Goal: Use online tool/utility: Utilize a website feature to perform a specific function

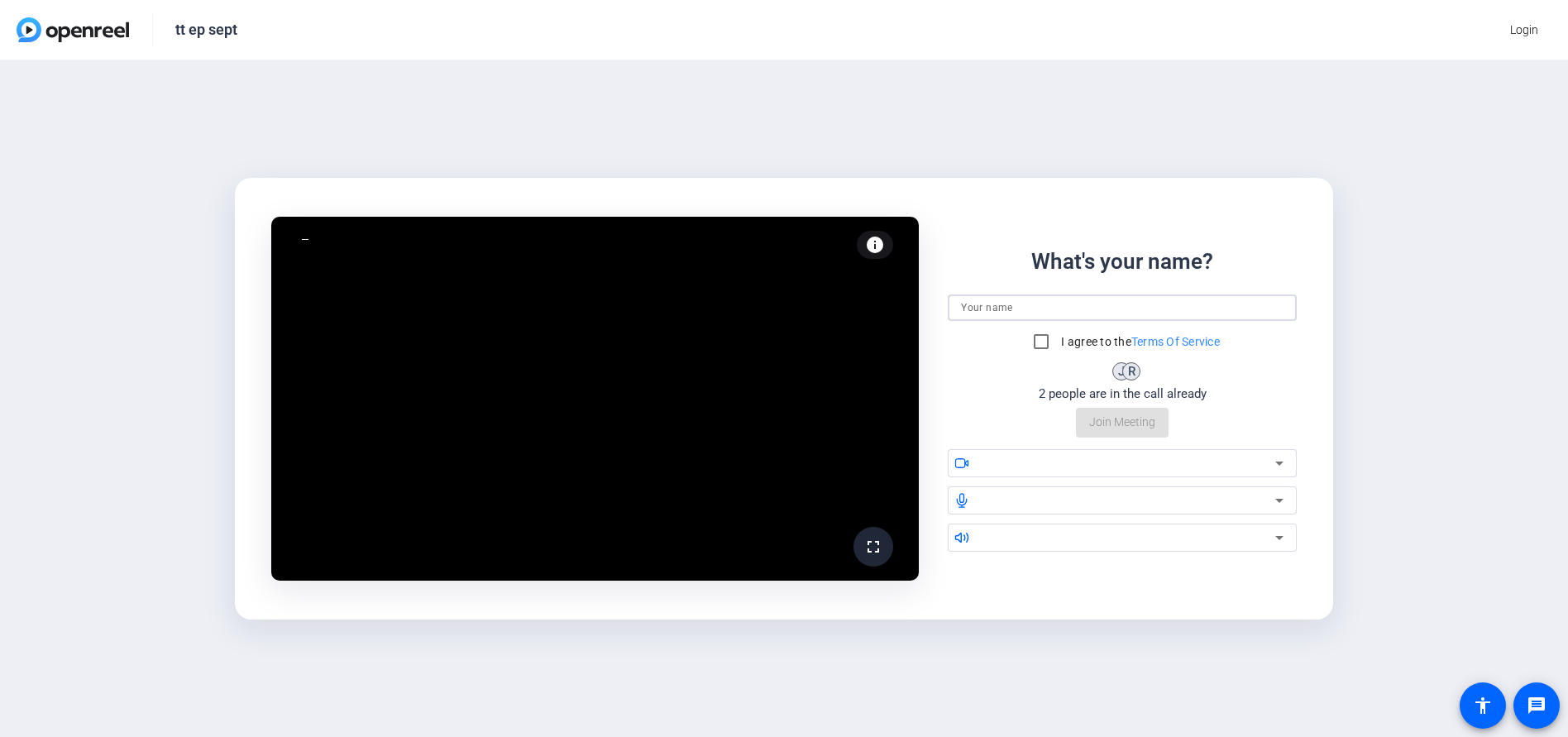
click at [1017, 306] on input at bounding box center [1123, 308] width 323 height 20
type input "[PERSON_NAME]"
click at [1034, 342] on input "I agree to the Terms Of Service" at bounding box center [1041, 342] width 33 height 33
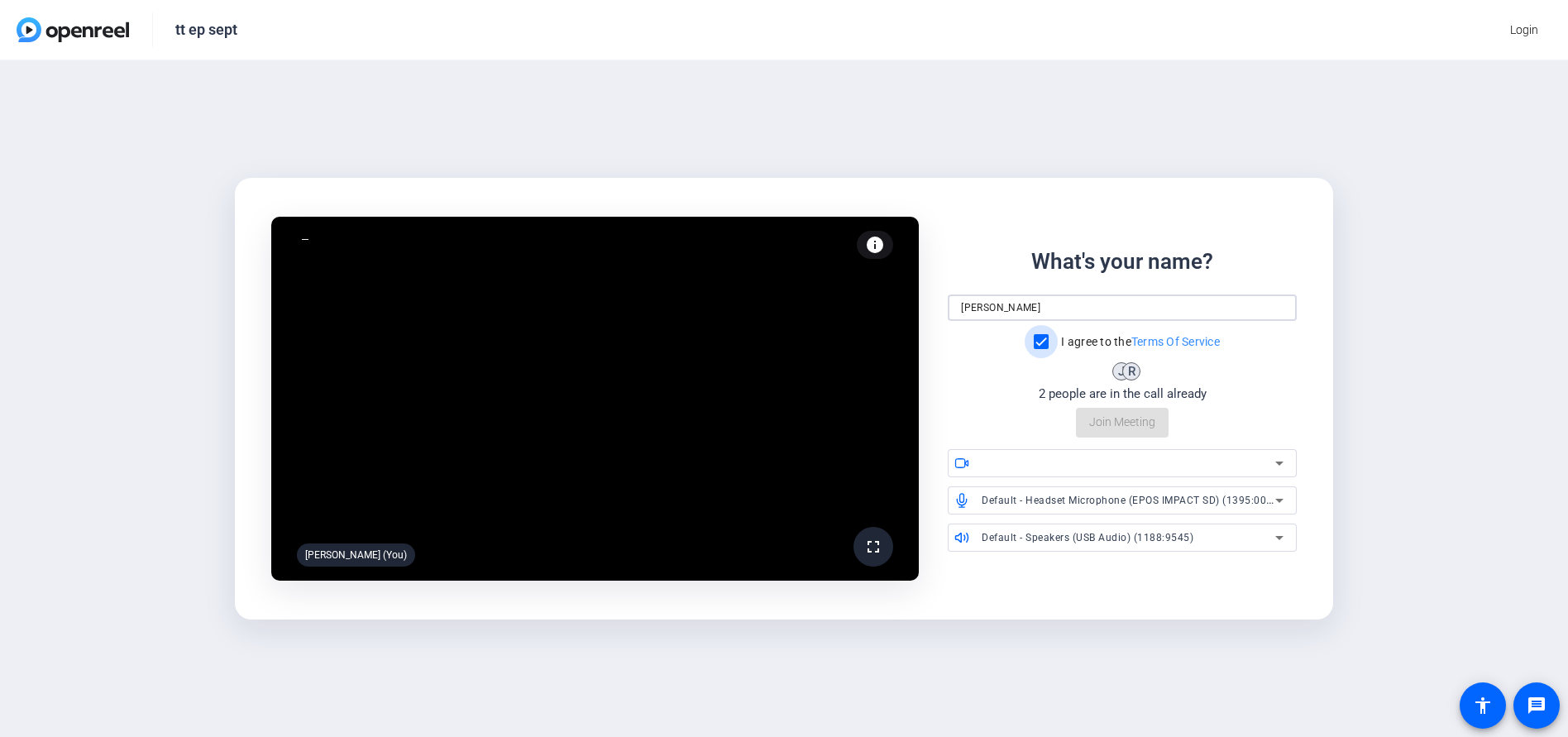
checkbox input "true"
click at [1278, 540] on icon at bounding box center [1279, 537] width 20 height 20
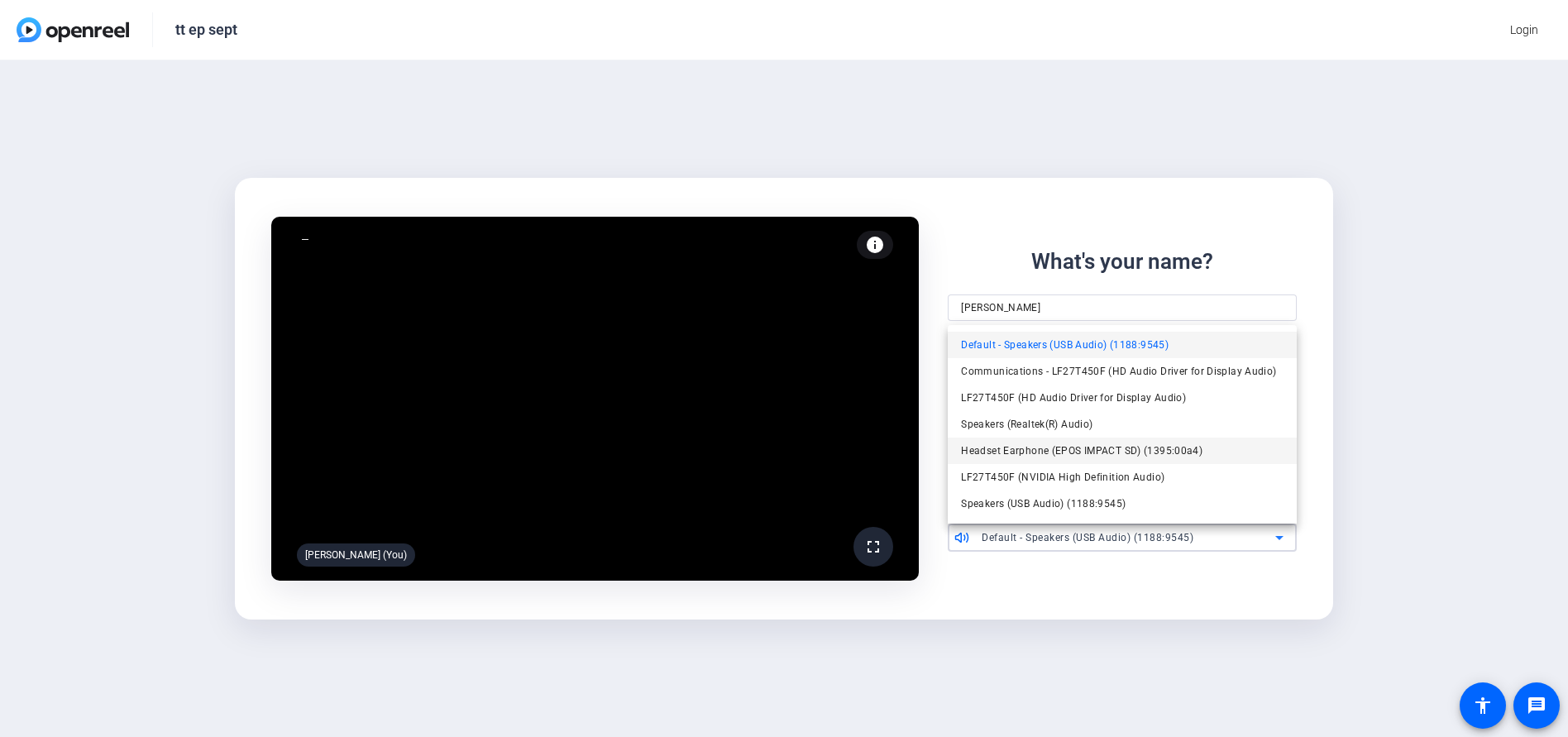
click at [1093, 453] on span "Headset Earphone (EPOS IMPACT SD) (1395:00a4)" at bounding box center [1082, 450] width 242 height 20
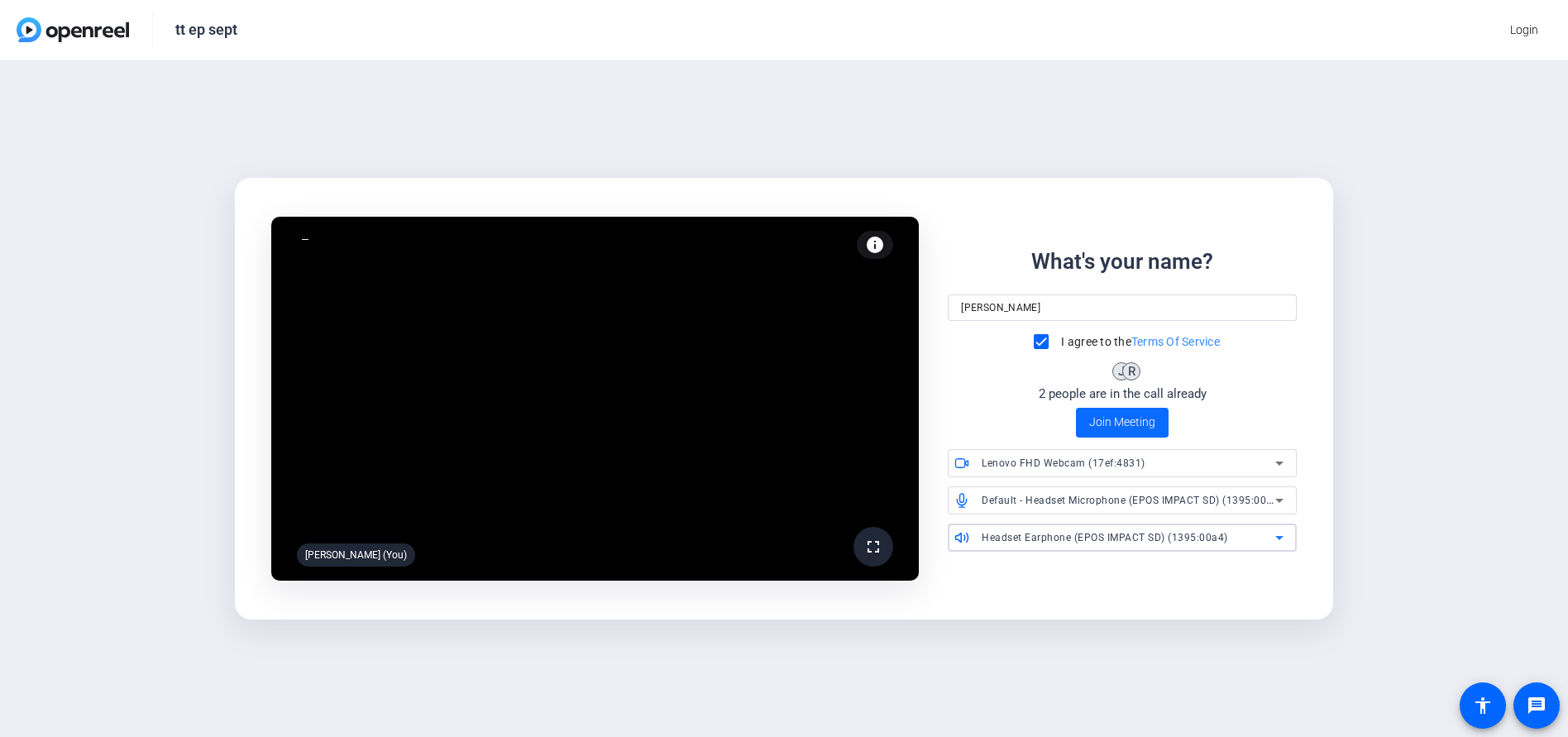
click at [1118, 422] on span "Join Meeting" at bounding box center [1122, 421] width 66 height 17
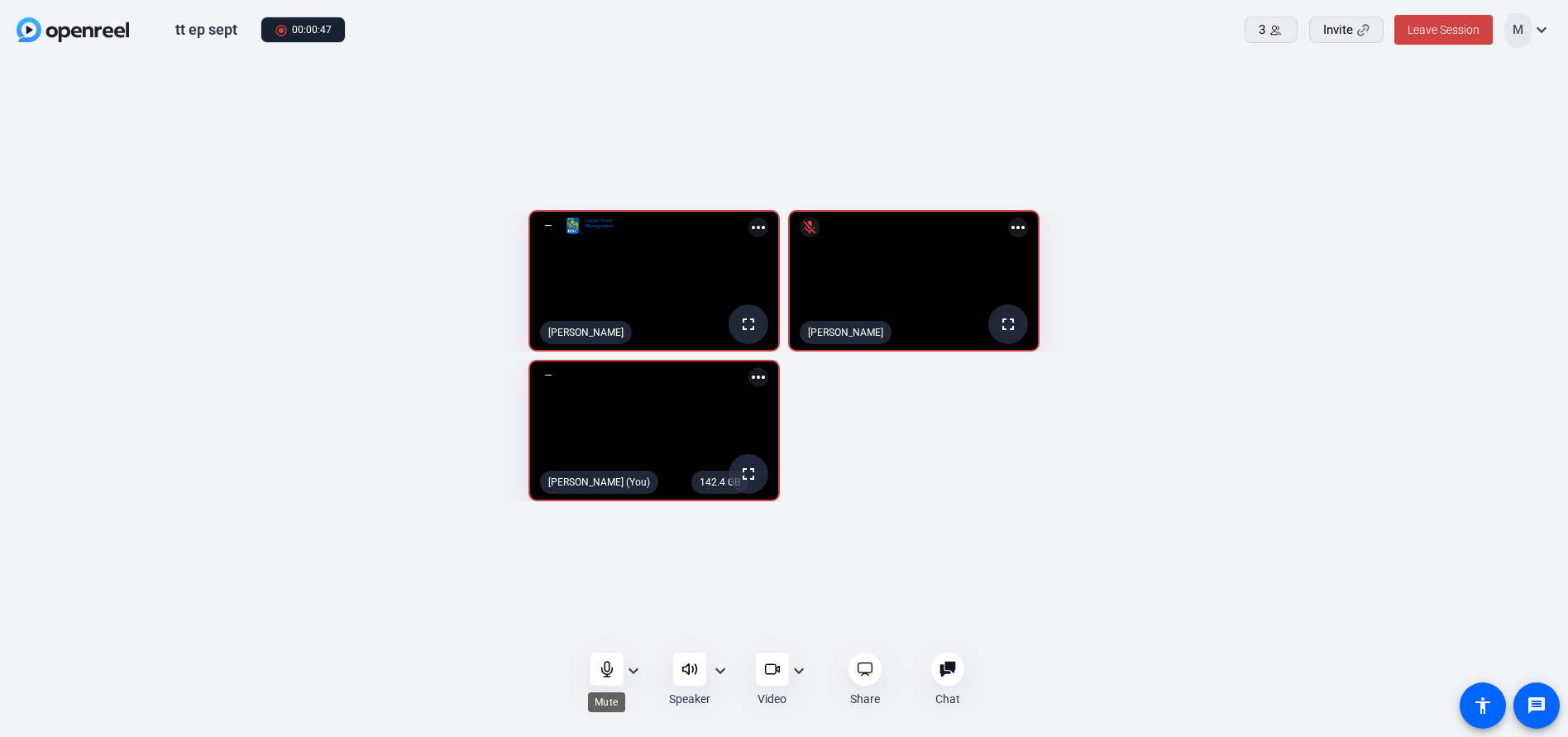
click at [607, 675] on icon at bounding box center [606, 669] width 11 height 15
click at [605, 672] on icon at bounding box center [607, 669] width 17 height 17
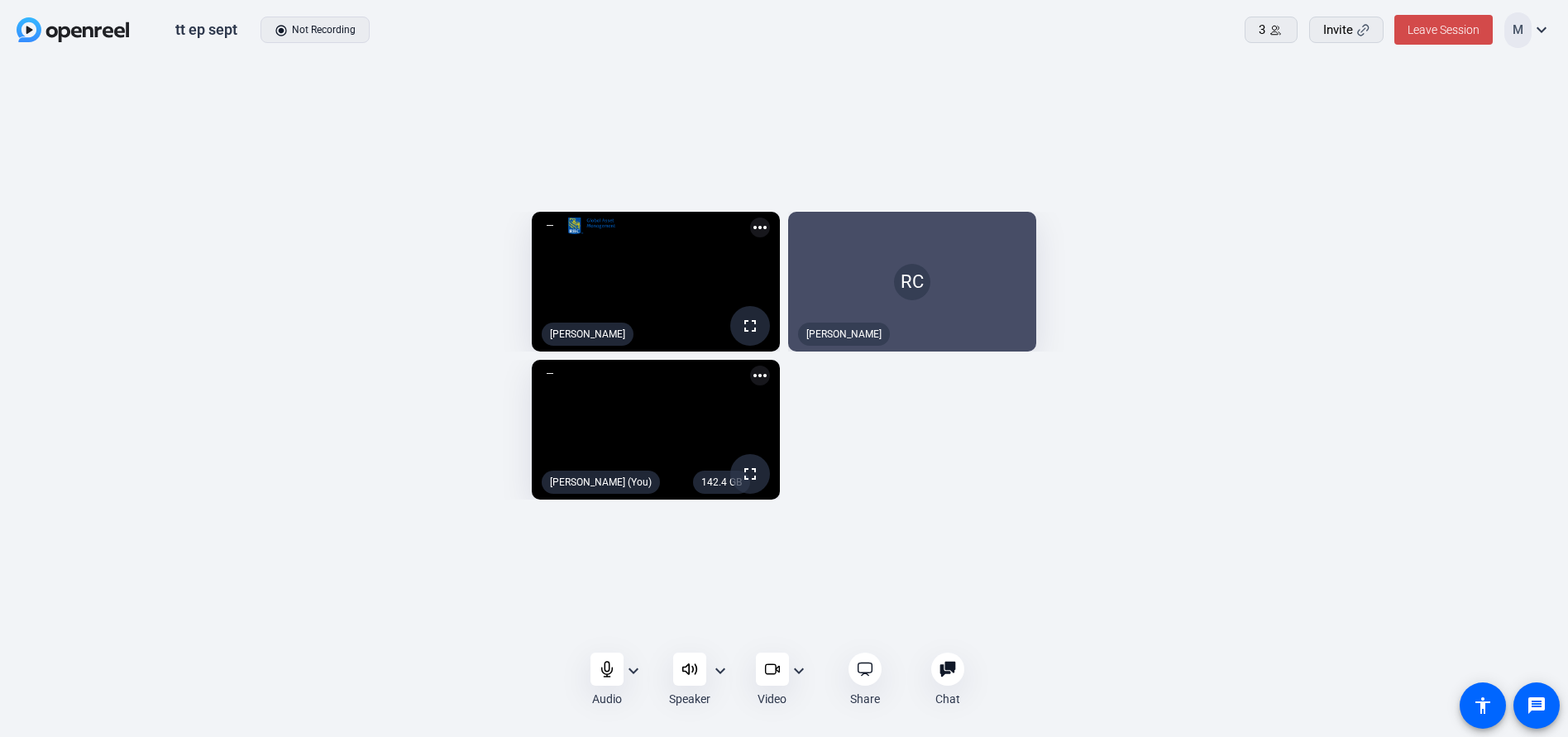
click at [1432, 29] on span "Leave Session" at bounding box center [1443, 30] width 72 height 13
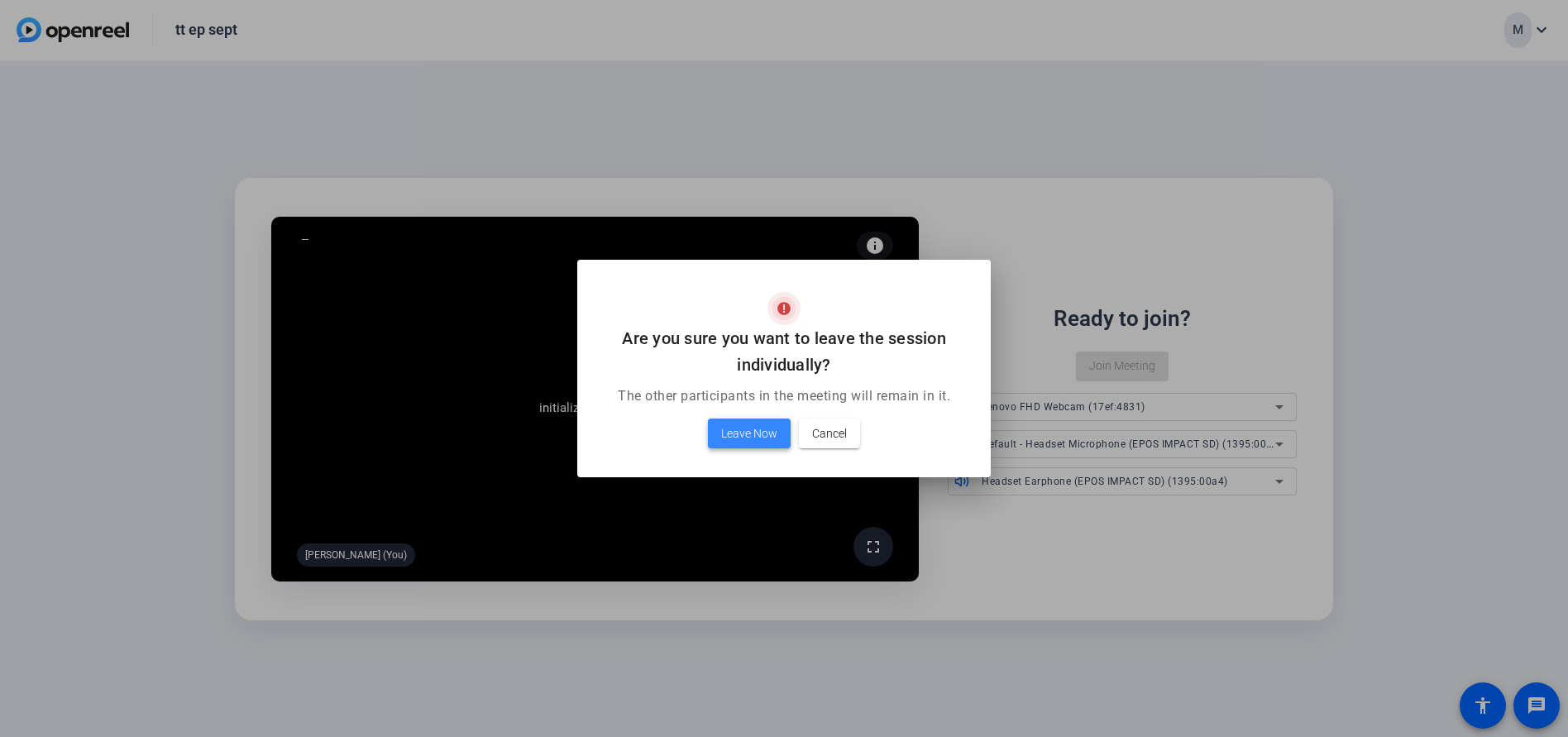
click at [734, 436] on span "Leave Now" at bounding box center [749, 433] width 56 height 20
